Goal: Information Seeking & Learning: Learn about a topic

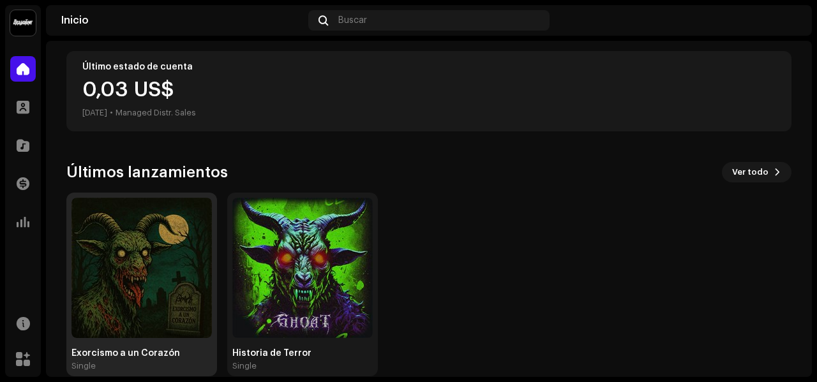
scroll to position [248, 0]
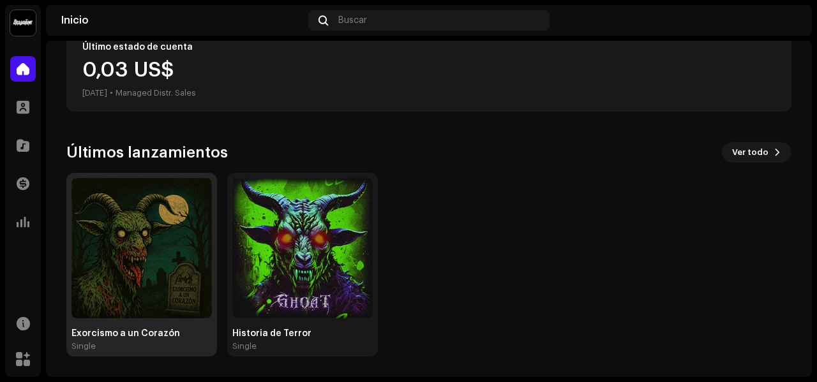
click at [158, 234] on img at bounding box center [142, 248] width 140 height 140
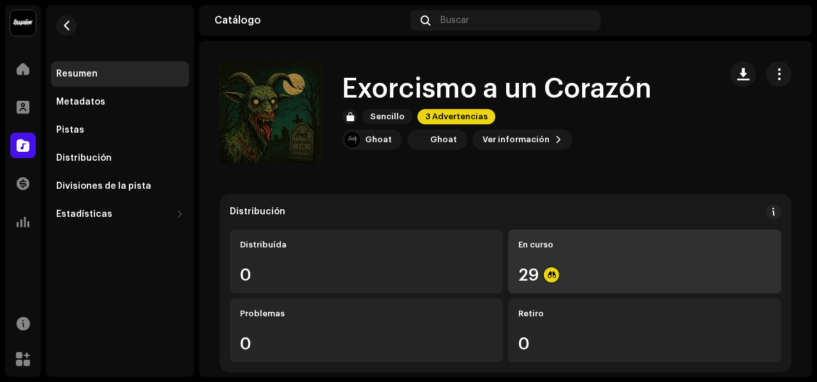
click at [677, 270] on div "29" at bounding box center [644, 275] width 253 height 17
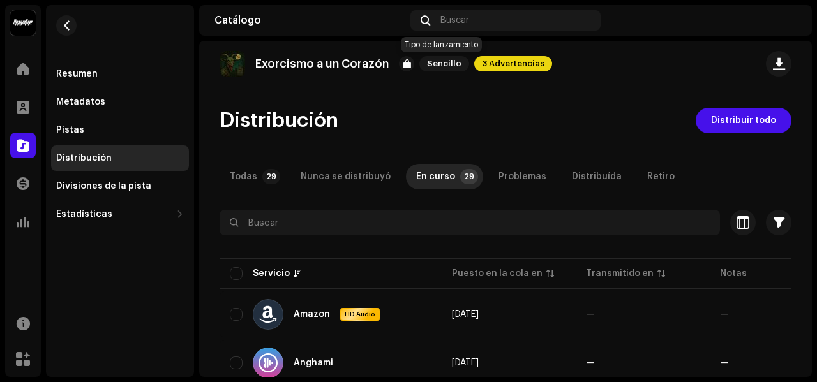
click at [435, 64] on span "Sencillo" at bounding box center [444, 63] width 50 height 15
click at [240, 172] on div "Todas" at bounding box center [243, 177] width 27 height 26
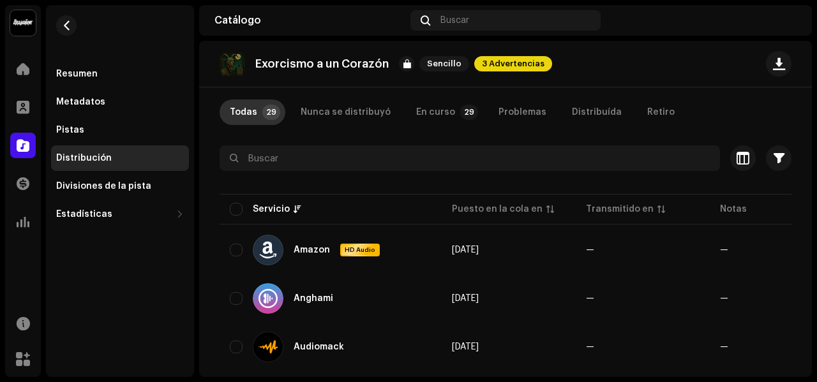
scroll to position [64, 0]
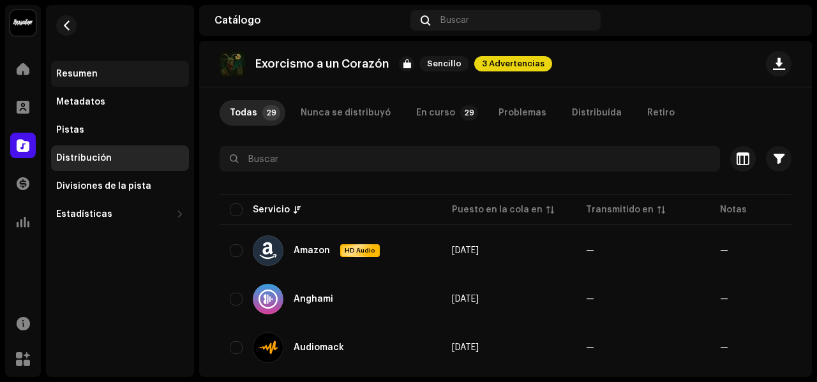
click at [103, 70] on div "Resumen" at bounding box center [120, 74] width 128 height 10
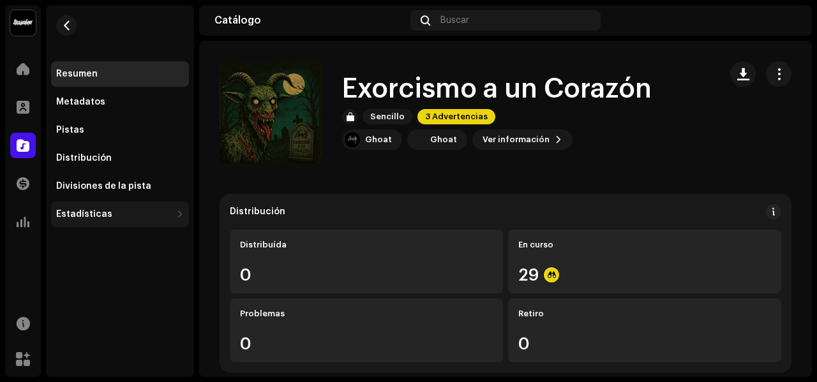
click at [110, 215] on div "Estadísticas" at bounding box center [113, 214] width 115 height 10
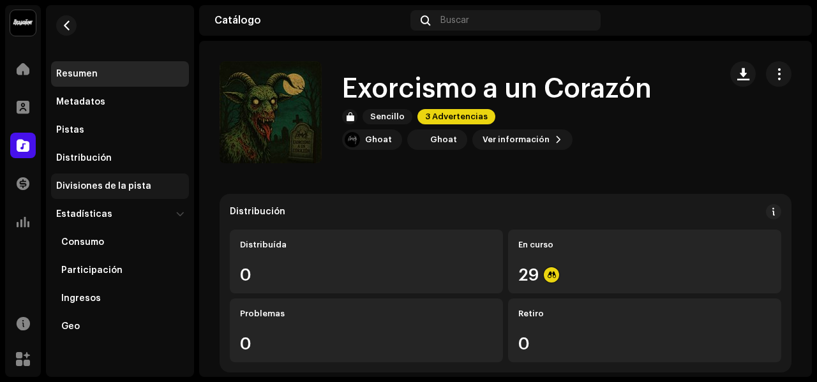
click at [111, 179] on div "Divisiones de la pista" at bounding box center [120, 187] width 138 height 26
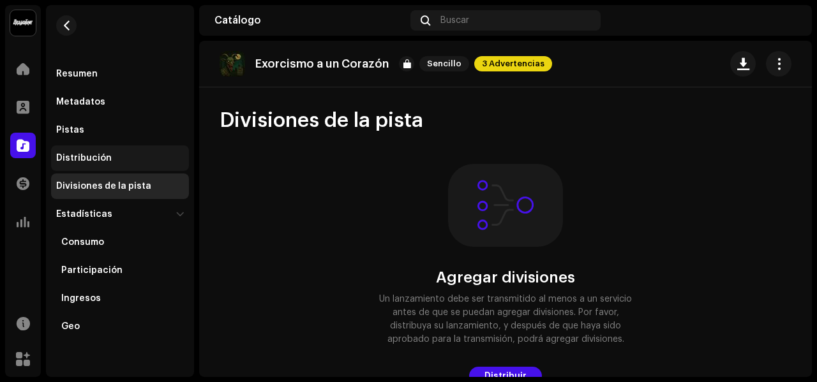
click at [113, 162] on div "Distribución" at bounding box center [120, 158] width 128 height 10
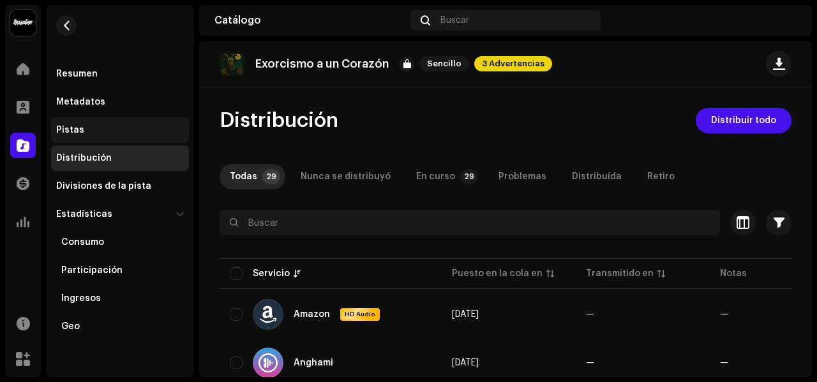
click at [102, 121] on div "Pistas" at bounding box center [120, 130] width 138 height 26
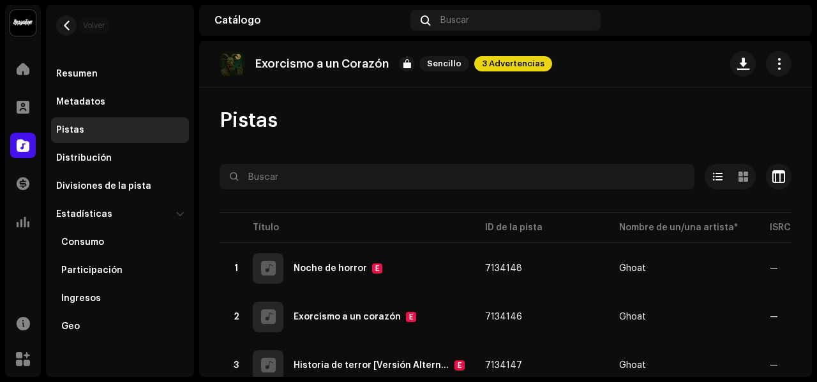
click at [62, 30] on span "button" at bounding box center [67, 25] width 10 height 10
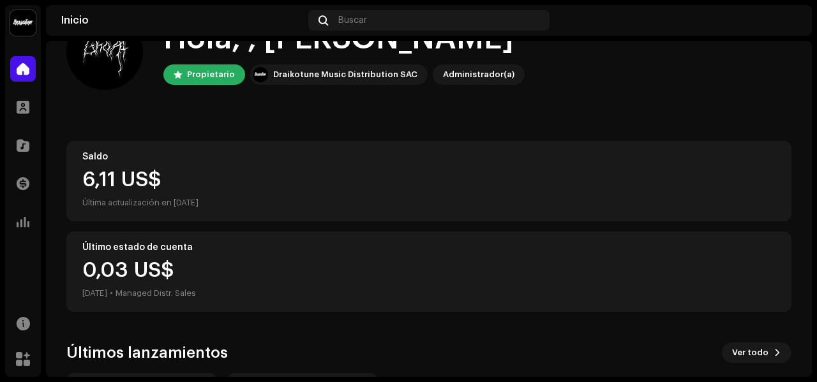
scroll to position [128, 0]
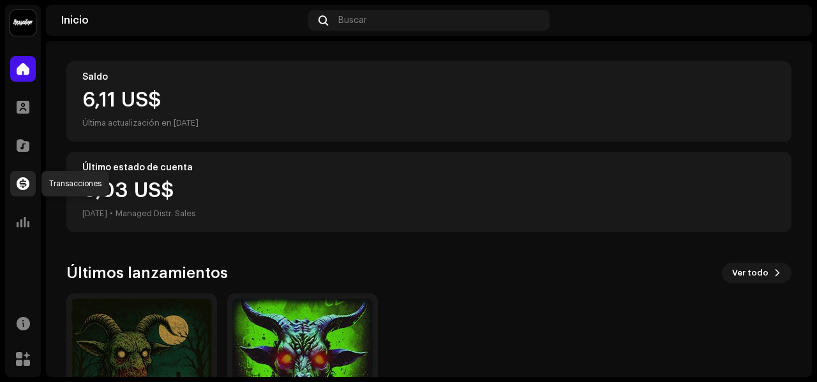
click at [28, 176] on div at bounding box center [23, 184] width 26 height 26
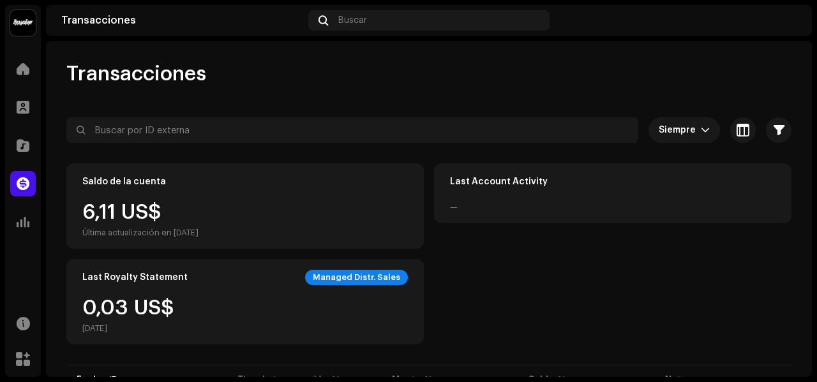
click at [17, 27] on img at bounding box center [23, 23] width 26 height 26
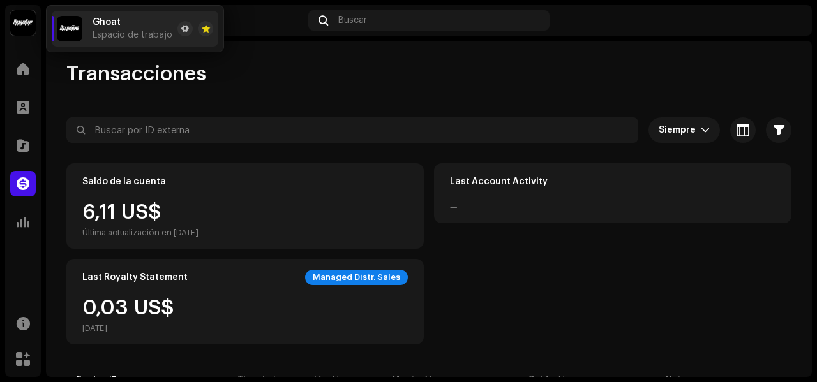
click at [61, 29] on img at bounding box center [70, 29] width 26 height 26
click at [36, 29] on navigation-account-switch "Ghoat" at bounding box center [23, 23] width 36 height 36
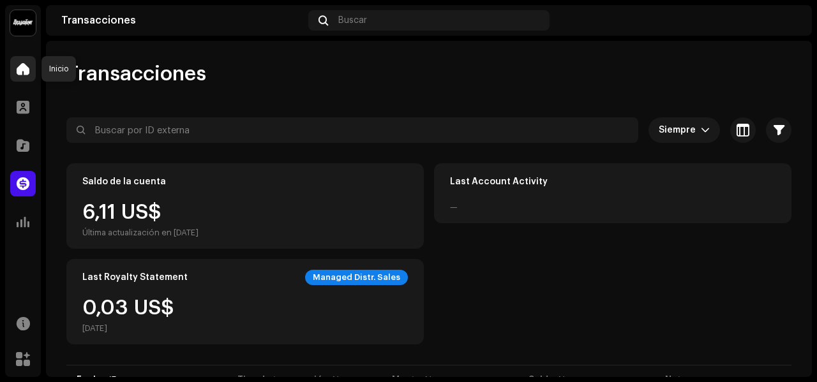
click at [31, 62] on div at bounding box center [23, 69] width 26 height 26
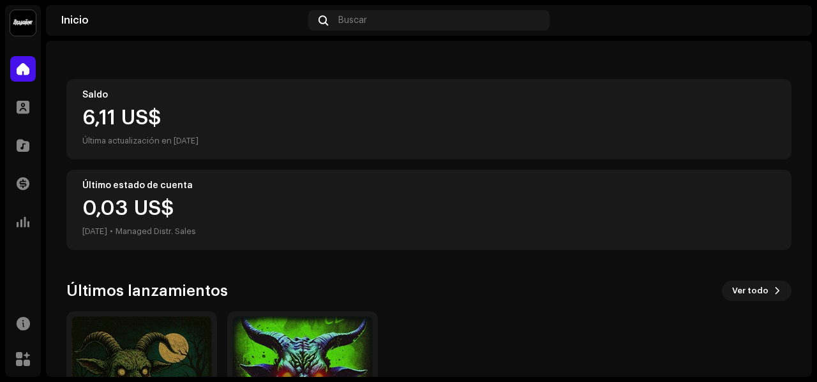
scroll to position [248, 0]
